Goal: Information Seeking & Learning: Find contact information

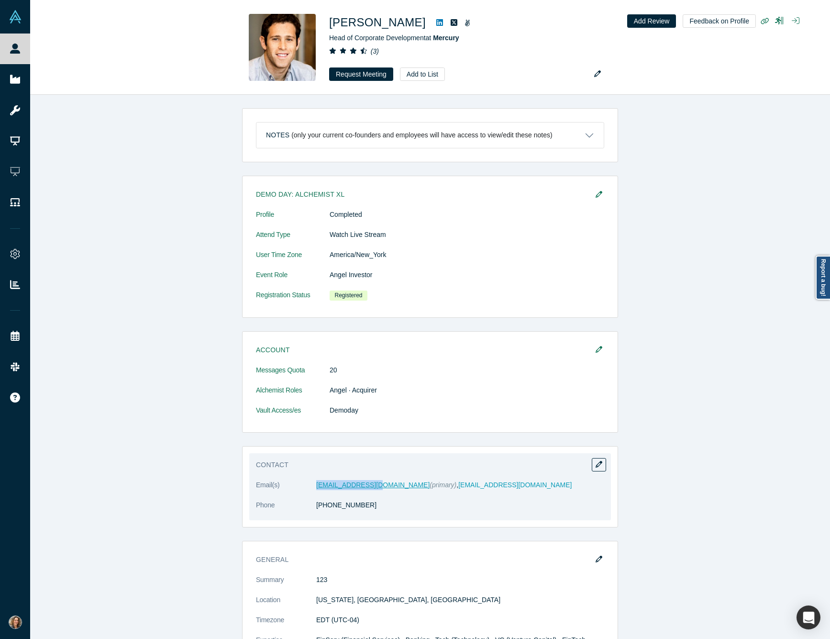
drag, startPoint x: 379, startPoint y: 485, endPoint x: 318, endPoint y: 482, distance: 61.7
click at [318, 482] on dd "mrh2118@gmail.com (primary) , mheiman@mercury.com" at bounding box center [460, 485] width 288 height 10
copy link "mrh2118@gmail.com"
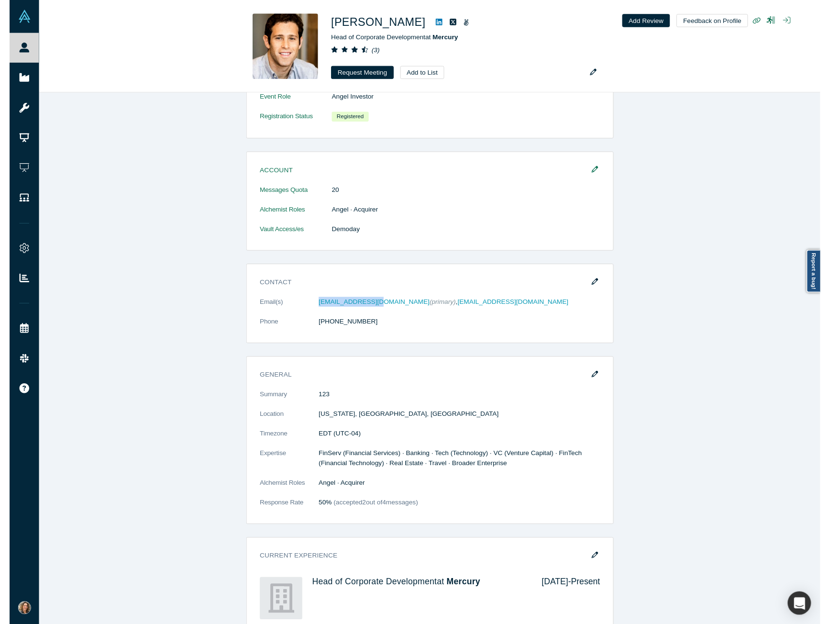
scroll to position [176, 0]
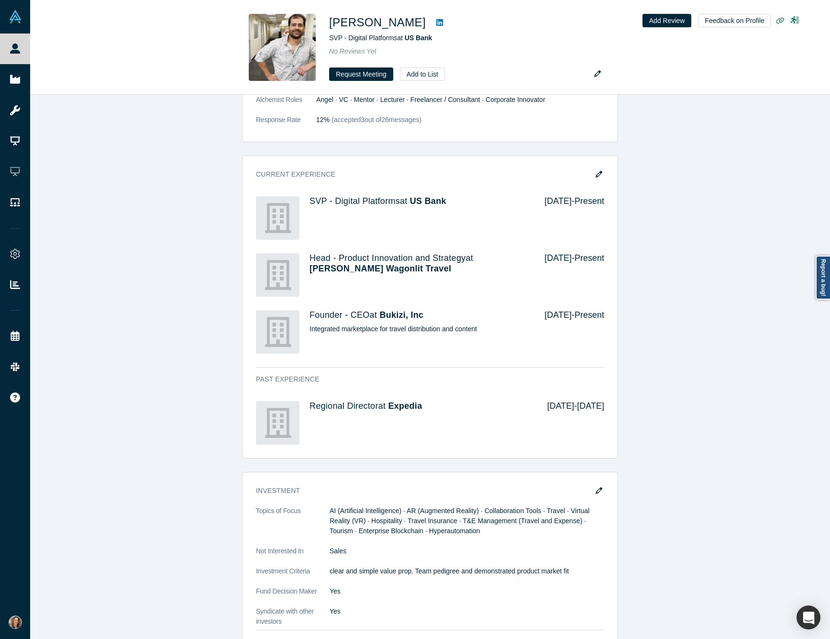
scroll to position [983, 0]
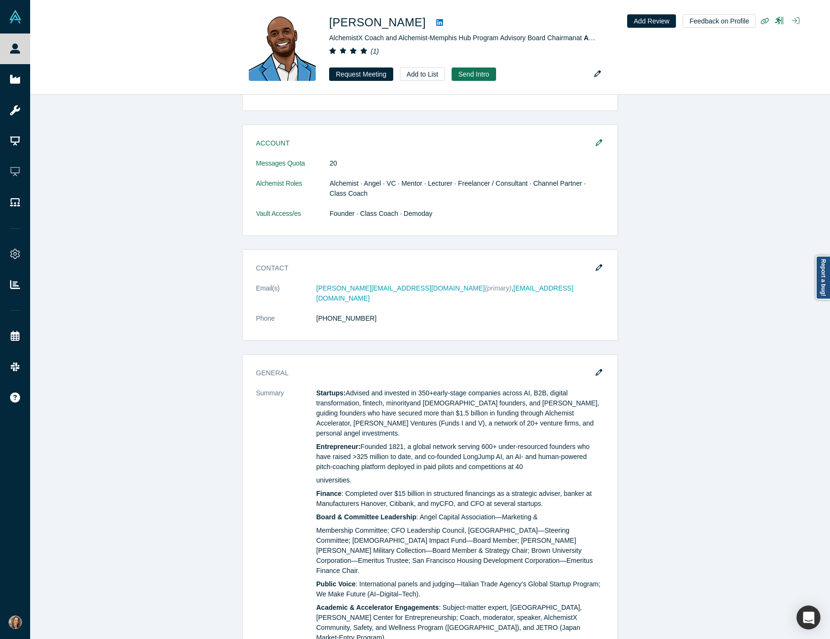
scroll to position [209, 0]
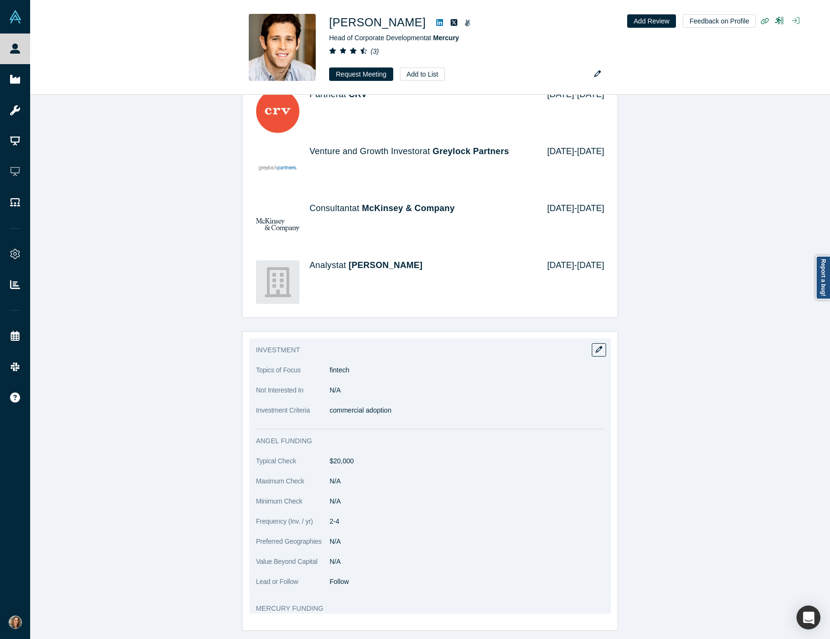
scroll to position [829, 0]
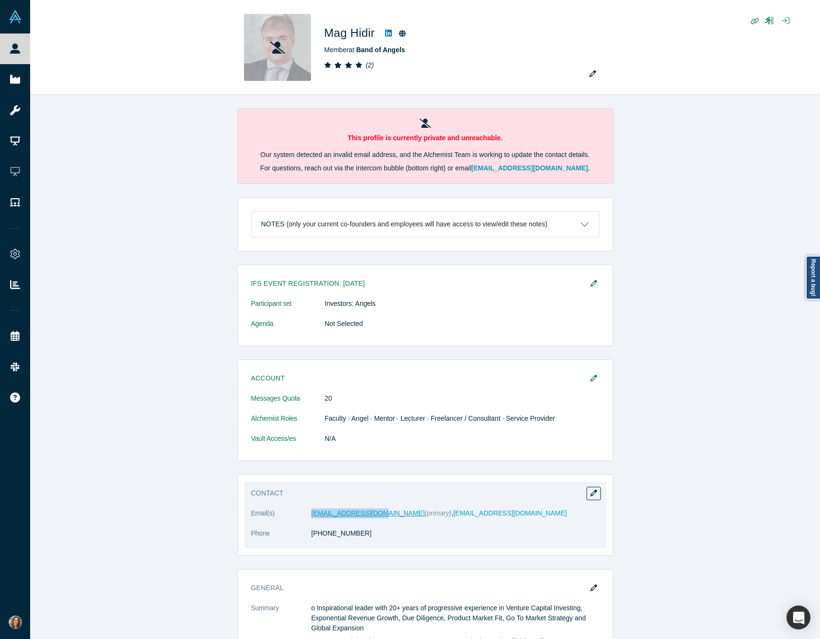
drag, startPoint x: 375, startPoint y: 514, endPoint x: 311, endPoint y: 515, distance: 63.1
click at [311, 515] on dd "[EMAIL_ADDRESS][DOMAIN_NAME] (primary) , [EMAIL_ADDRESS][DOMAIN_NAME]" at bounding box center [455, 513] width 288 height 10
copy link "[EMAIL_ADDRESS][DOMAIN_NAME]"
drag, startPoint x: 496, startPoint y: 515, endPoint x: 407, endPoint y: 512, distance: 88.5
click at [407, 512] on dd "[EMAIL_ADDRESS][DOMAIN_NAME] (primary) , [EMAIL_ADDRESS][DOMAIN_NAME]" at bounding box center [455, 513] width 288 height 10
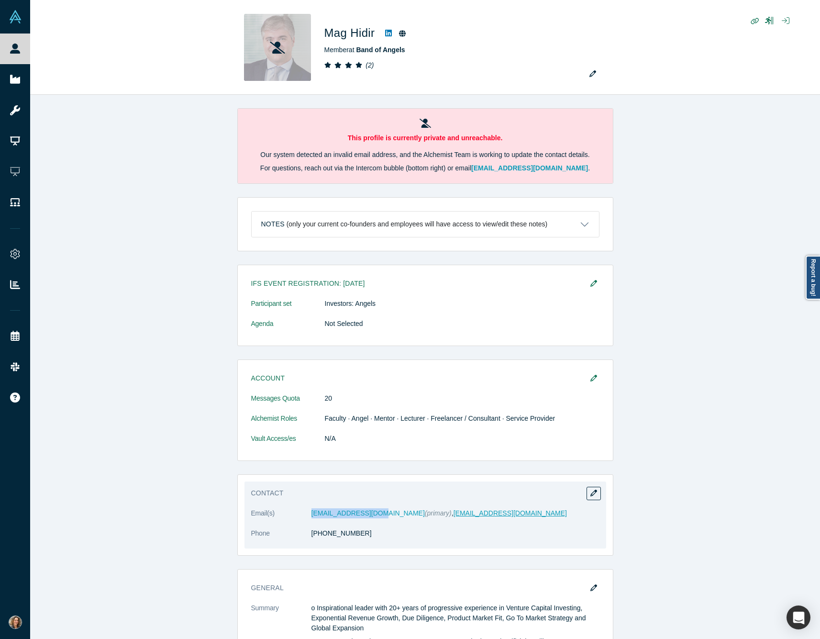
copy dd "[EMAIL_ADDRESS][DOMAIN_NAME]"
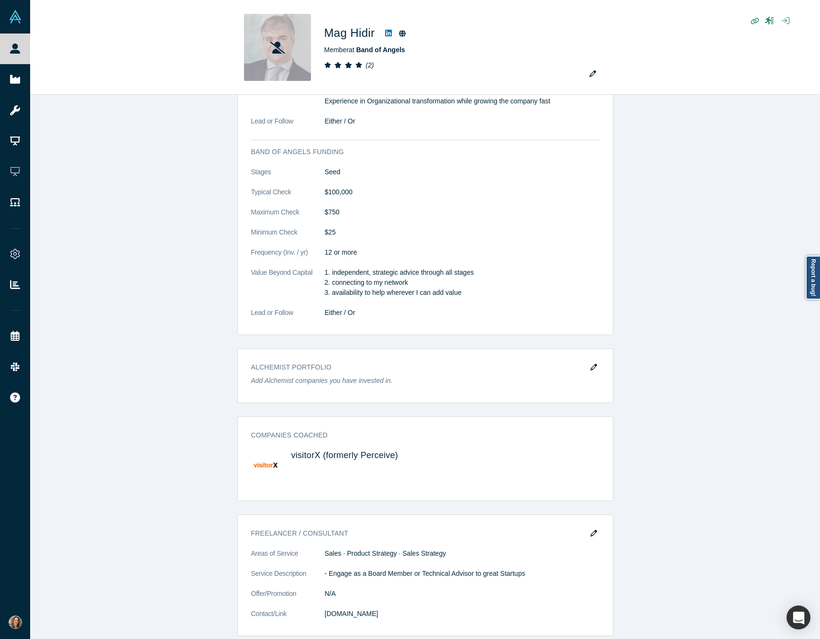
scroll to position [1494, 0]
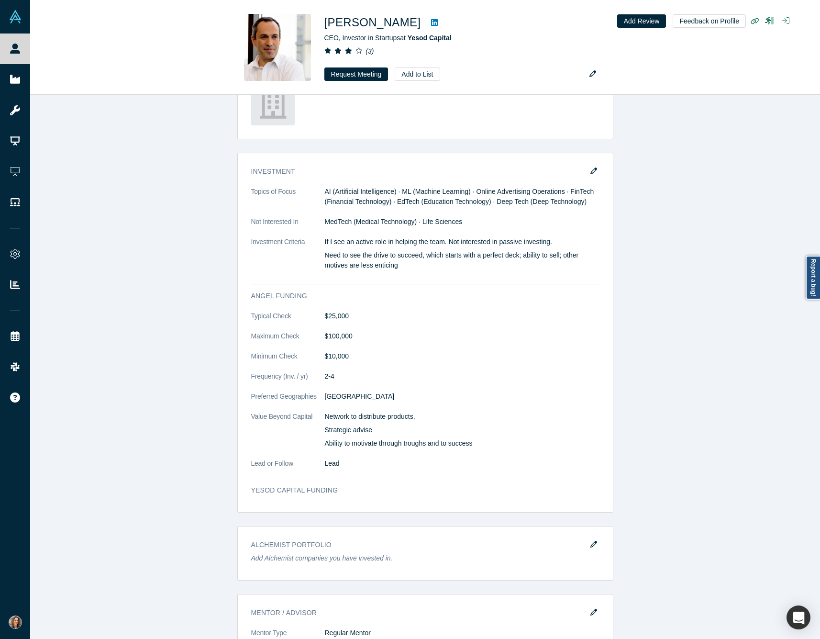
scroll to position [1360, 0]
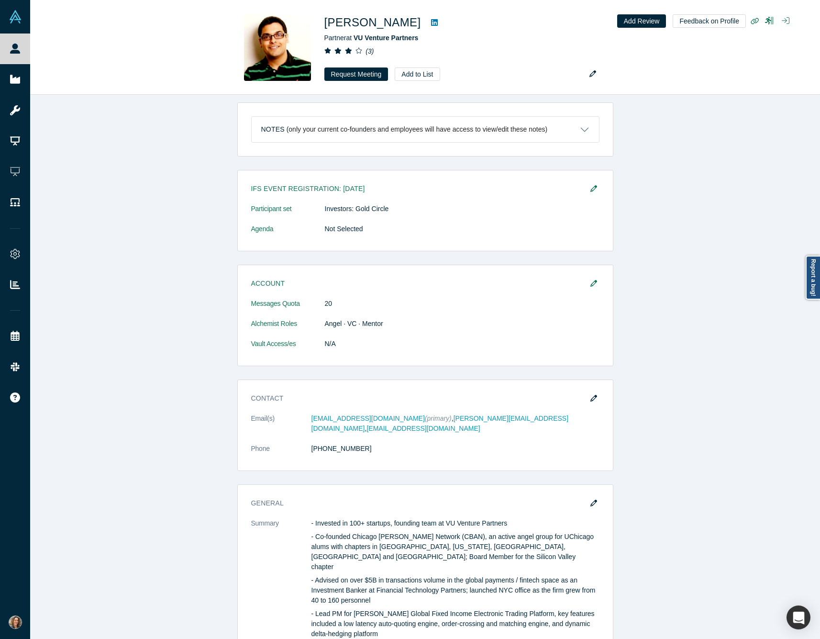
scroll to position [385, 0]
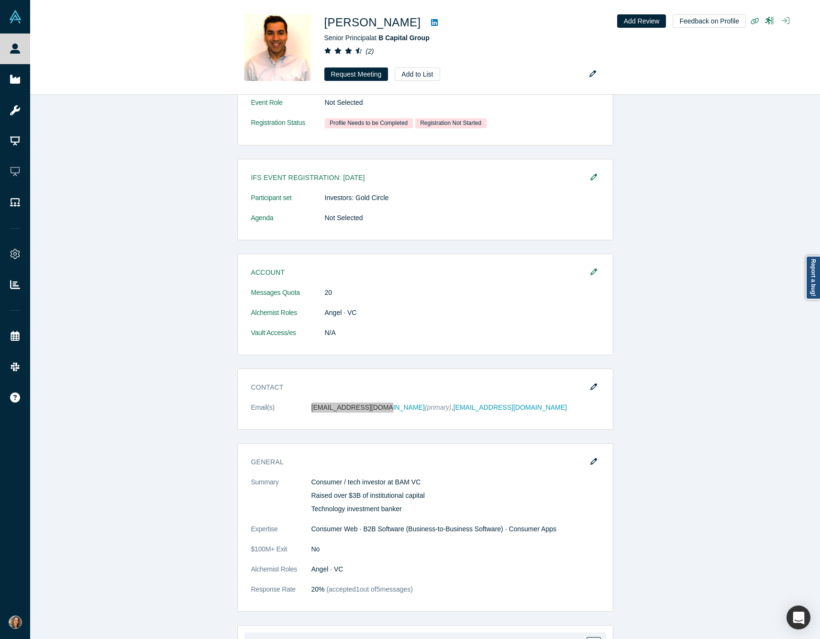
scroll to position [534, 0]
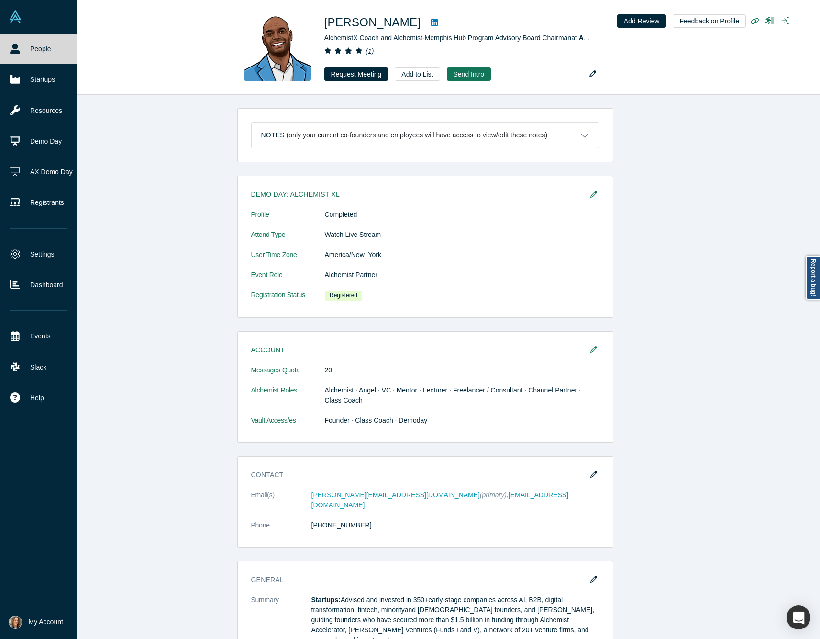
click at [18, 45] on icon at bounding box center [15, 49] width 10 height 10
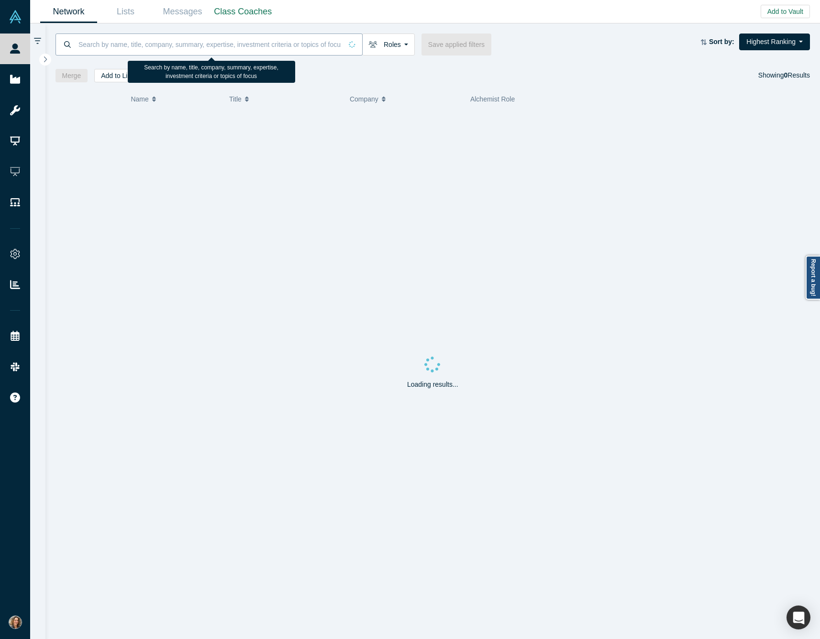
click at [245, 44] on input at bounding box center [209, 44] width 265 height 22
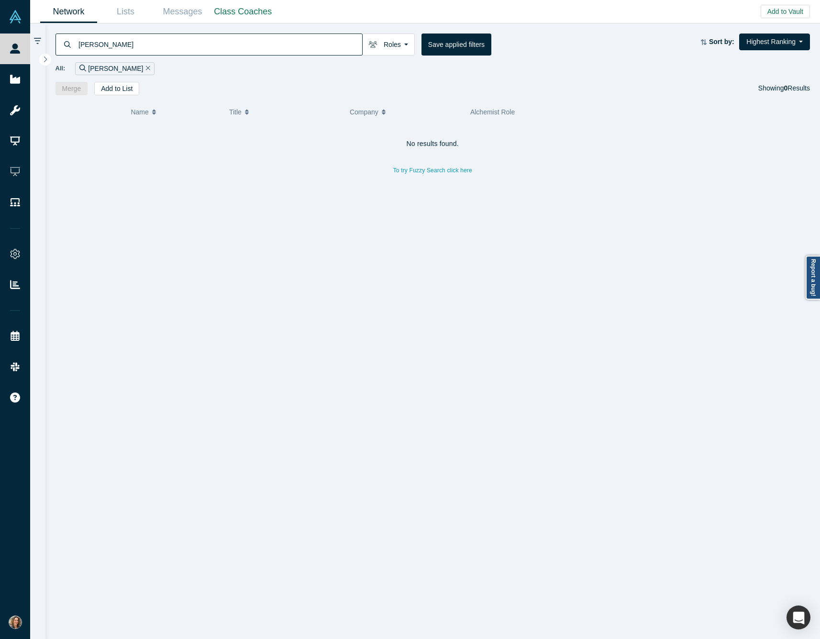
drag, startPoint x: 113, startPoint y: 44, endPoint x: 70, endPoint y: 44, distance: 42.6
click at [70, 44] on div "[PERSON_NAME]" at bounding box center [208, 44] width 307 height 22
click at [400, 44] on button "Roles" at bounding box center [388, 44] width 53 height 22
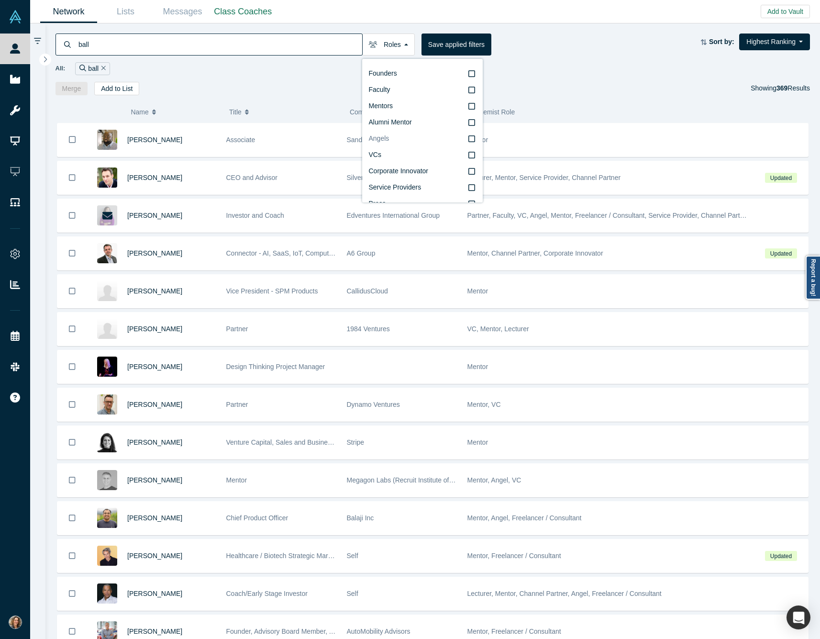
click at [391, 138] on label "Angels" at bounding box center [422, 139] width 107 height 16
click at [0, 0] on input "Angels" at bounding box center [0, 0] width 0 height 0
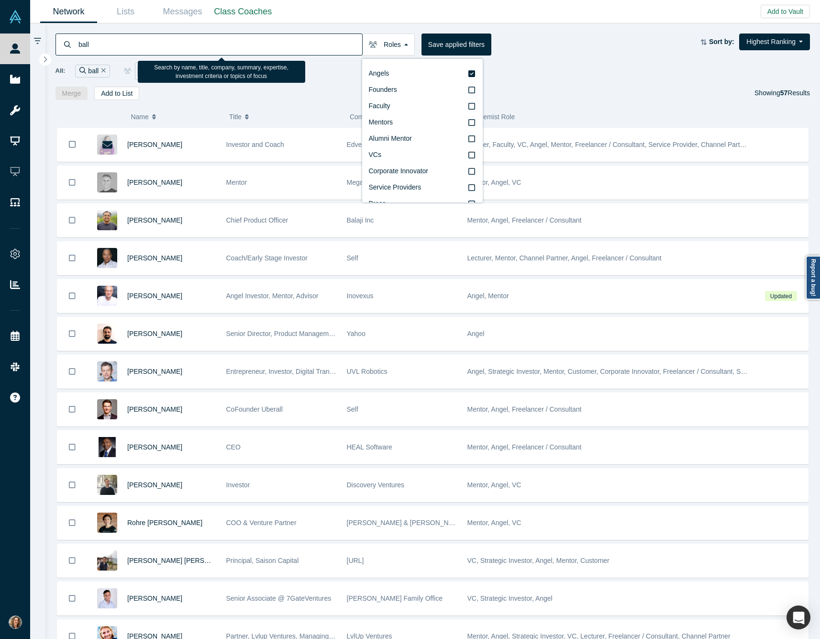
click at [92, 44] on input "ball" at bounding box center [219, 44] width 285 height 22
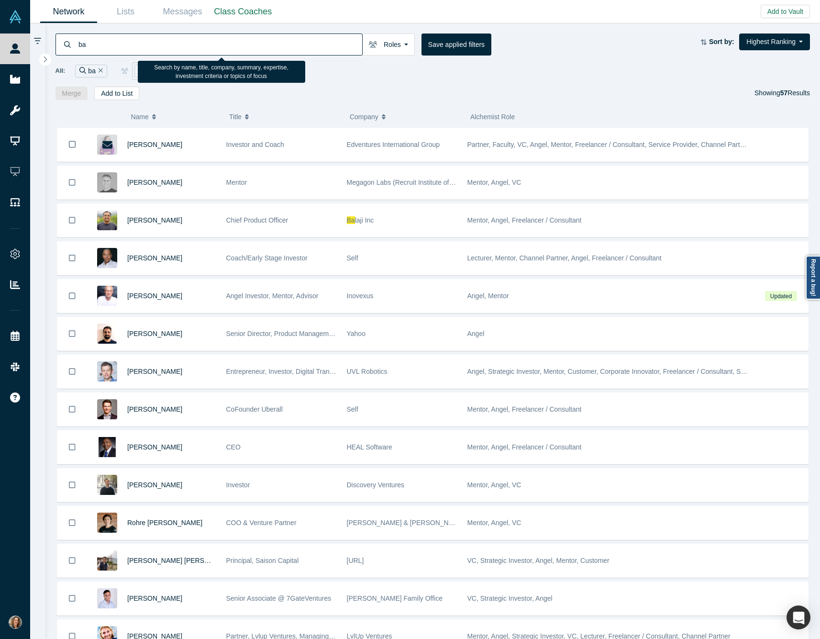
type input "b"
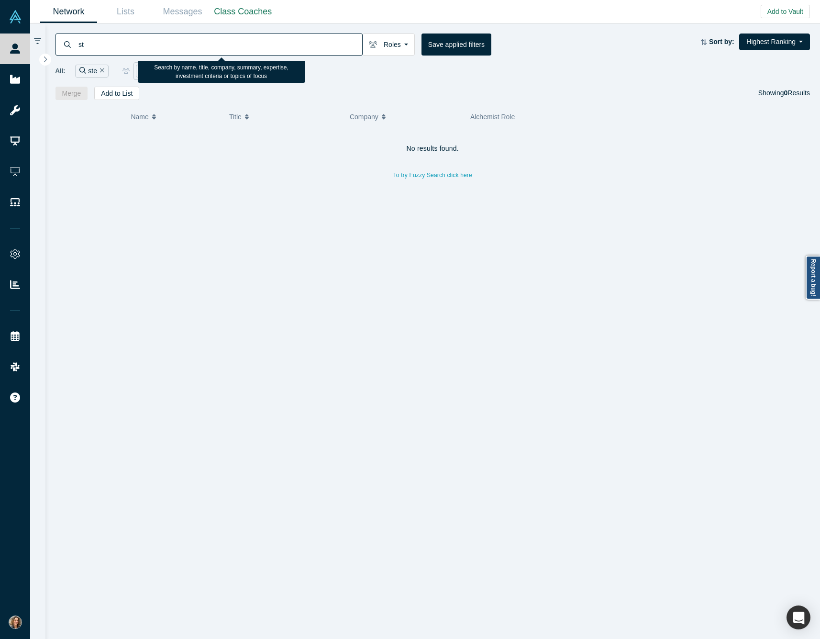
type input "s"
type input "[PERSON_NAME]"
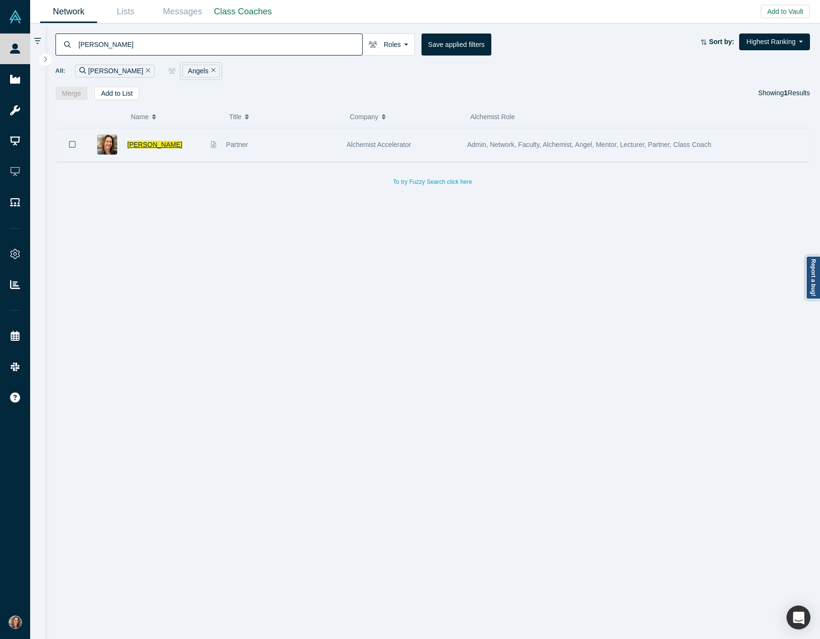
click at [146, 148] on span "[PERSON_NAME]" at bounding box center [154, 145] width 55 height 8
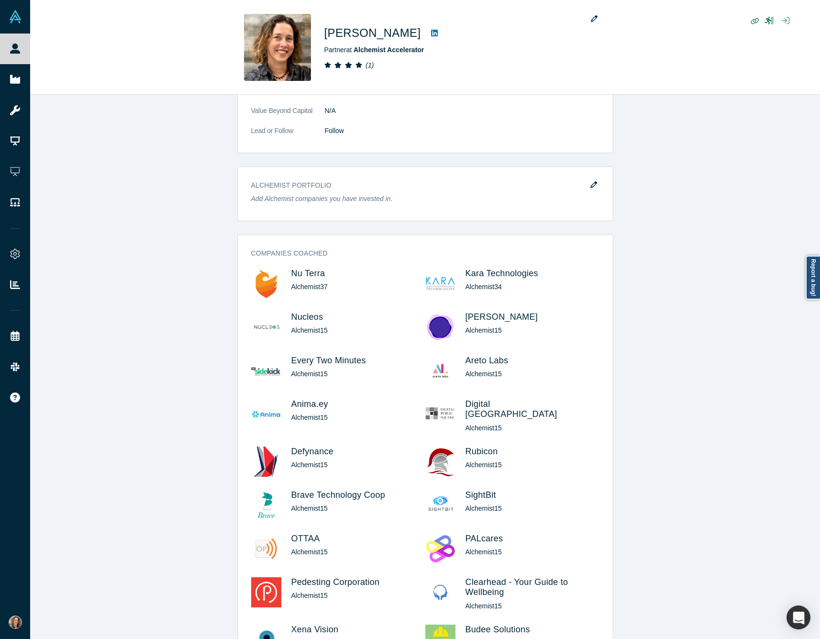
scroll to position [1394, 0]
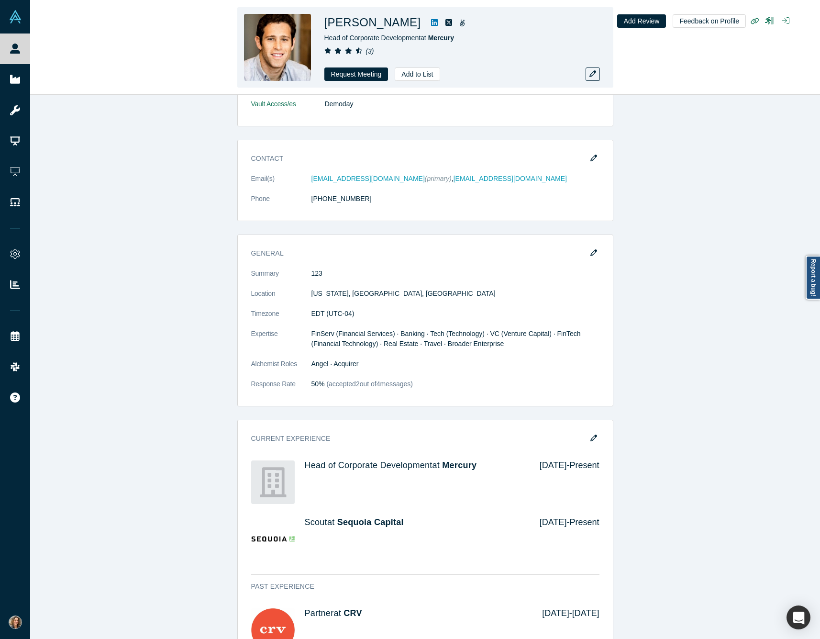
scroll to position [306, 0]
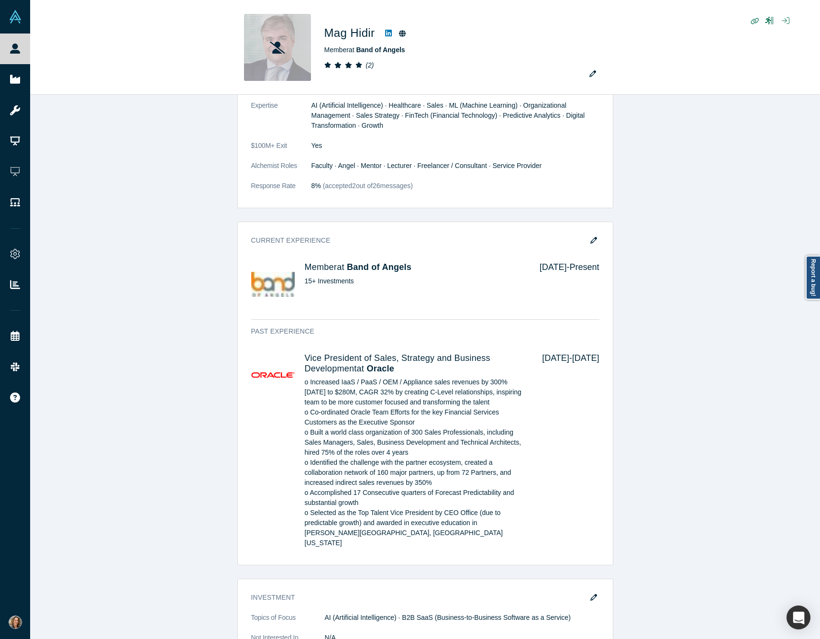
scroll to position [762, 0]
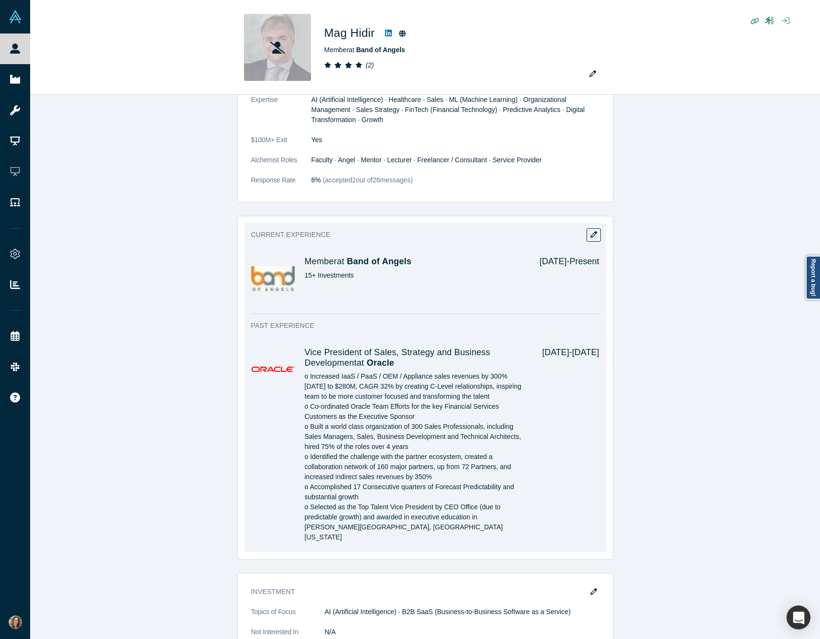
click at [447, 396] on p "o Increased IaaS / PaaS / OEM / Appliance sales revenues by 300% [DATE] to $280…" at bounding box center [417, 456] width 224 height 171
click at [447, 396] on p "o Increased IaaS / PaaS / OEM / Appliance sales revenues by 300% in 5 years to …" at bounding box center [417, 456] width 224 height 171
drag, startPoint x: 447, startPoint y: 396, endPoint x: 452, endPoint y: 401, distance: 7.5
click at [452, 401] on p "o Increased IaaS / PaaS / OEM / Appliance sales revenues by 300% in 5 years to …" at bounding box center [417, 456] width 224 height 171
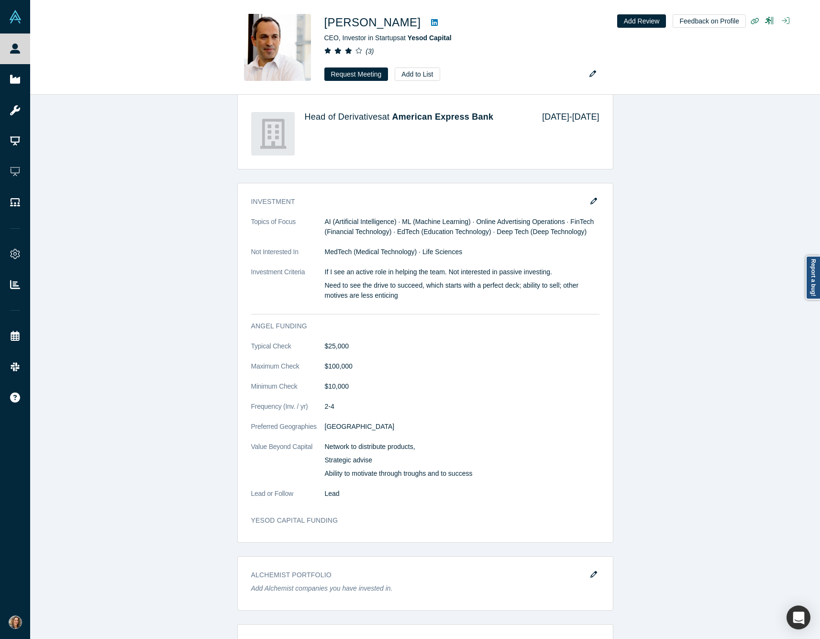
scroll to position [1326, 0]
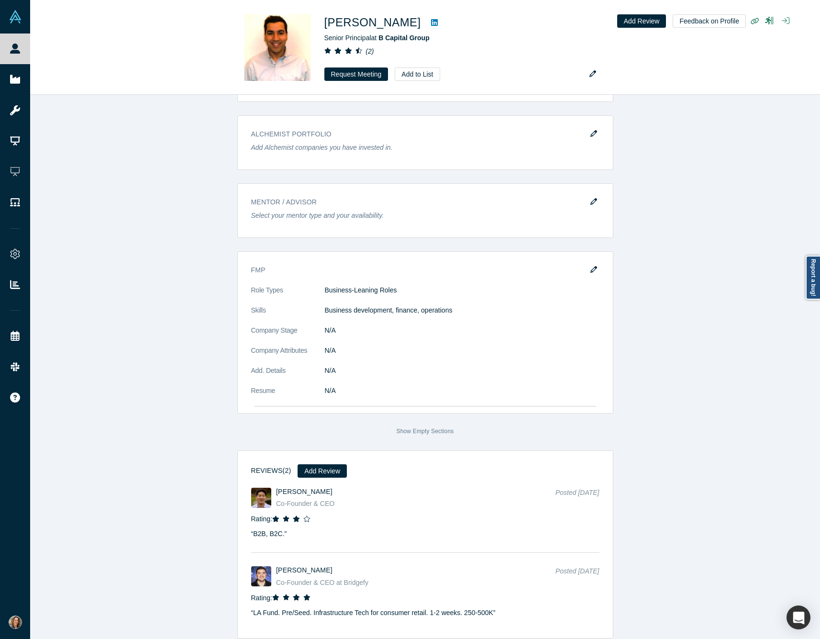
scroll to position [1921, 0]
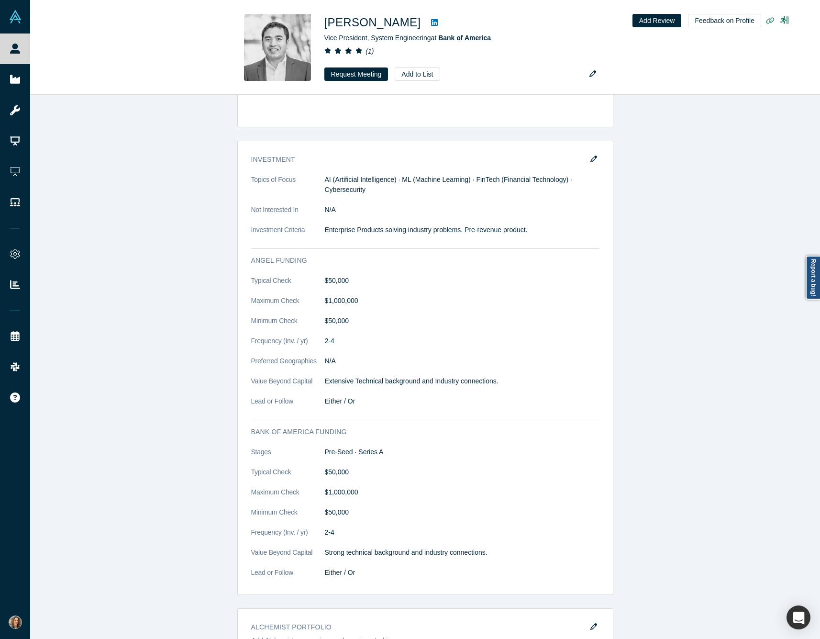
scroll to position [835, 0]
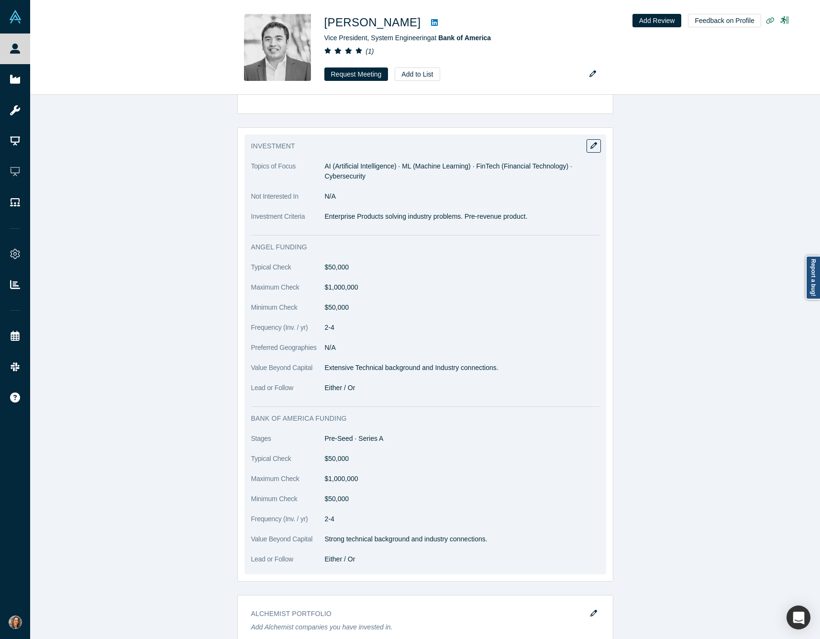
drag, startPoint x: 327, startPoint y: 215, endPoint x: 533, endPoint y: 217, distance: 206.2
click at [533, 217] on p "Enterprise Products solving industry problems. Pre-revenue product." at bounding box center [462, 216] width 275 height 10
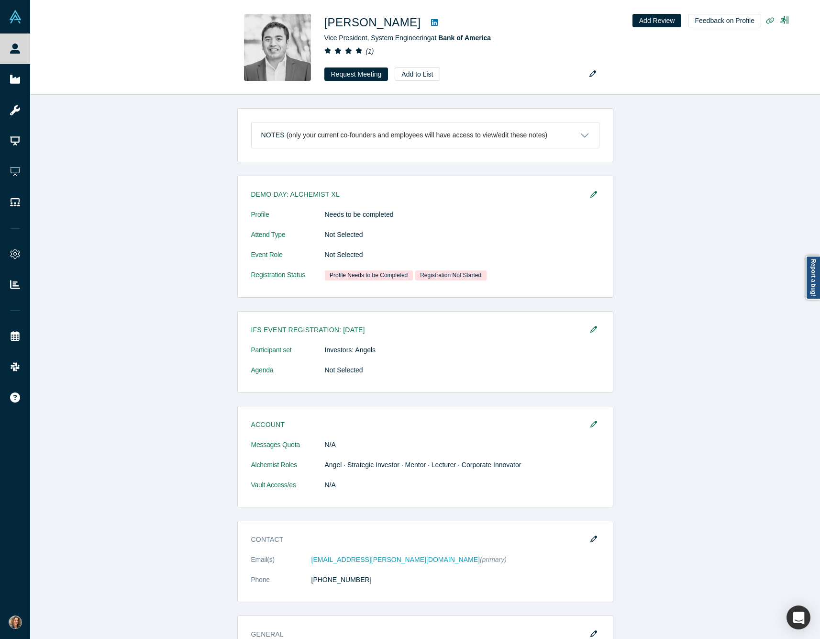
scroll to position [0, 0]
